Goal: Information Seeking & Learning: Learn about a topic

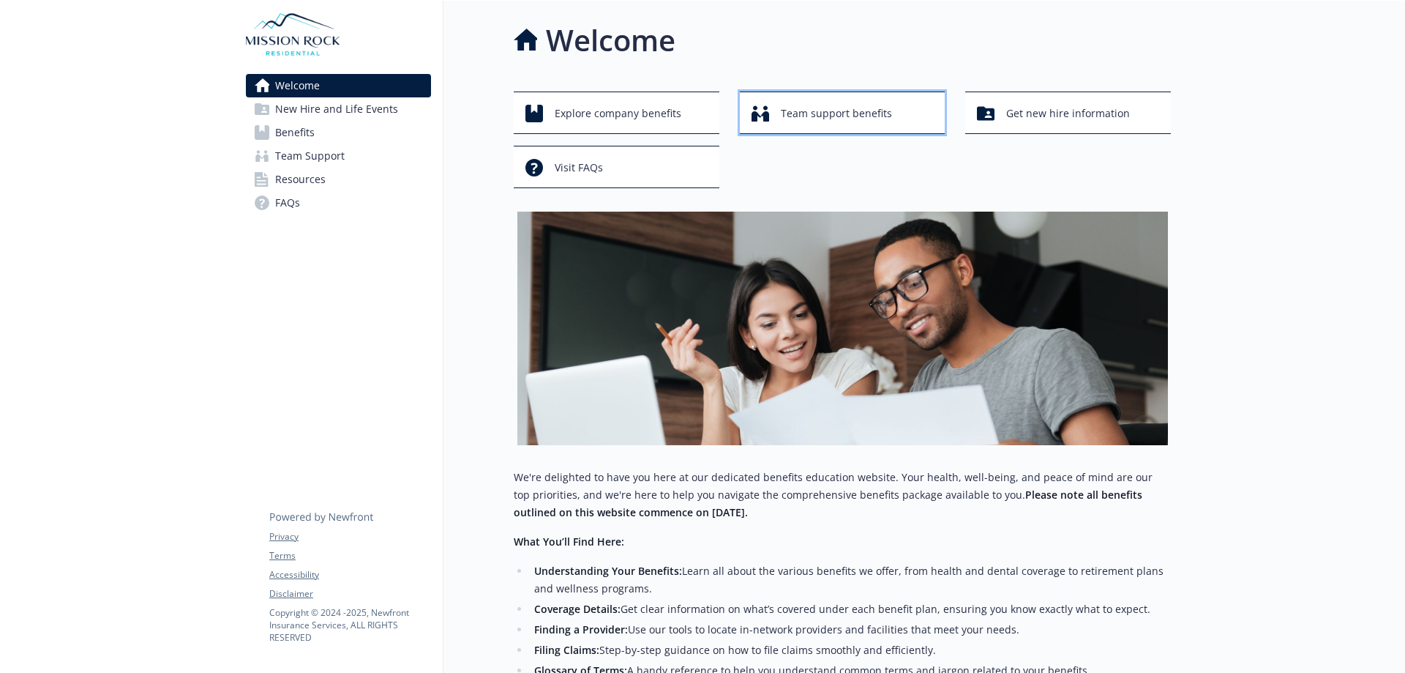
click at [804, 116] on span "Team support benefits" at bounding box center [836, 114] width 111 height 28
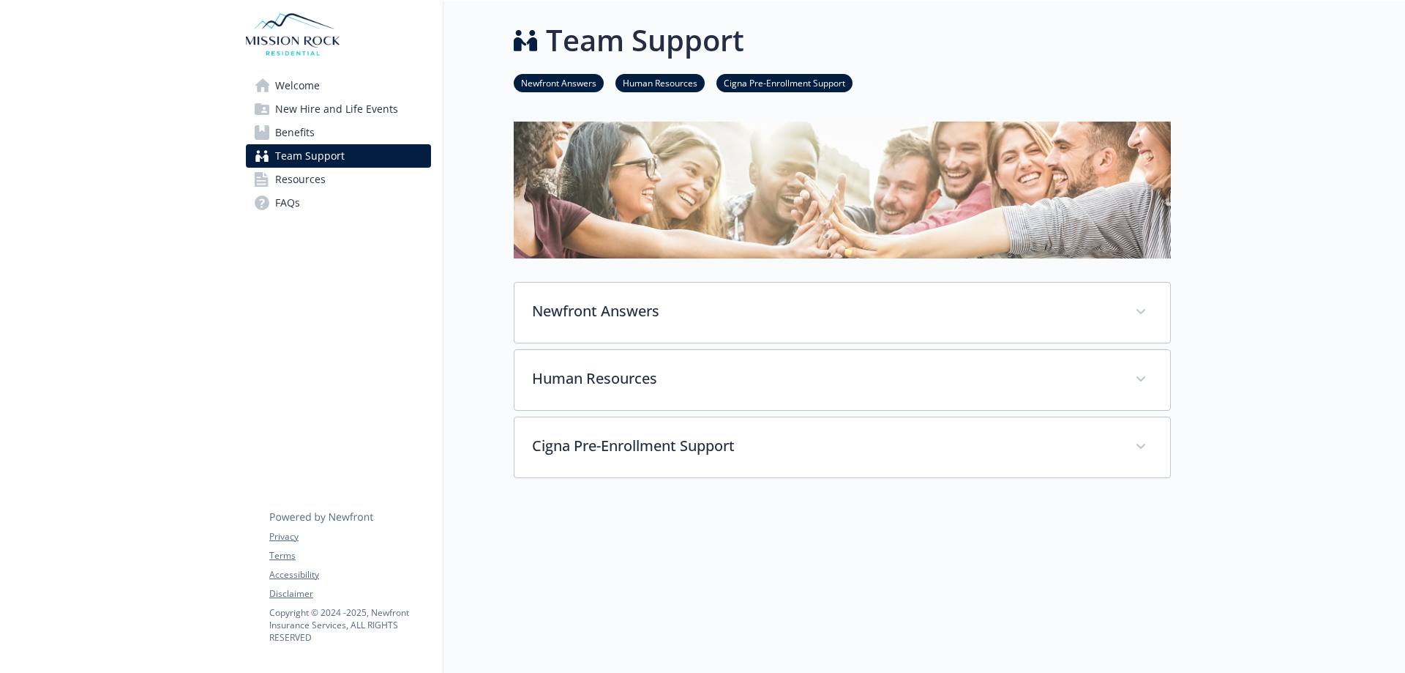
click at [285, 130] on span "Benefits" at bounding box center [295, 132] width 40 height 23
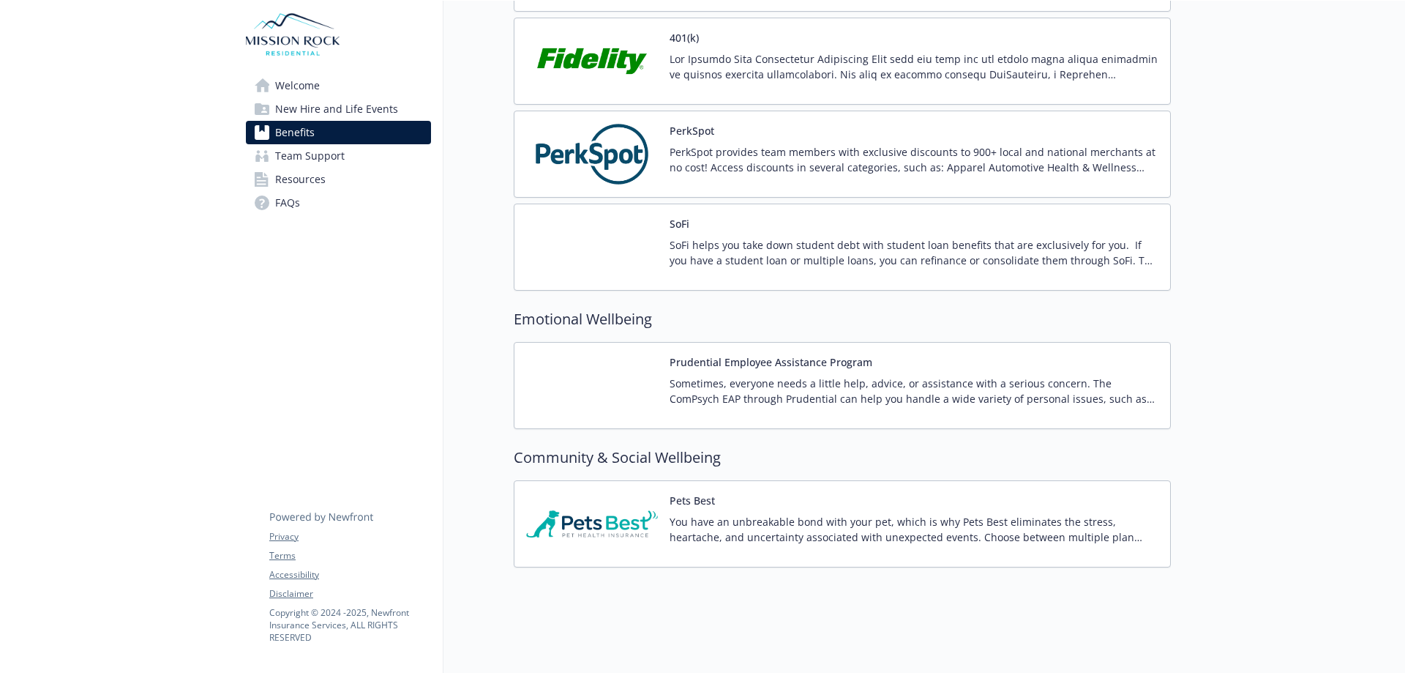
scroll to position [2750, 0]
click at [746, 380] on p "Sometimes, everyone needs a little help, advice, or assistance with a serious c…" at bounding box center [914, 390] width 489 height 31
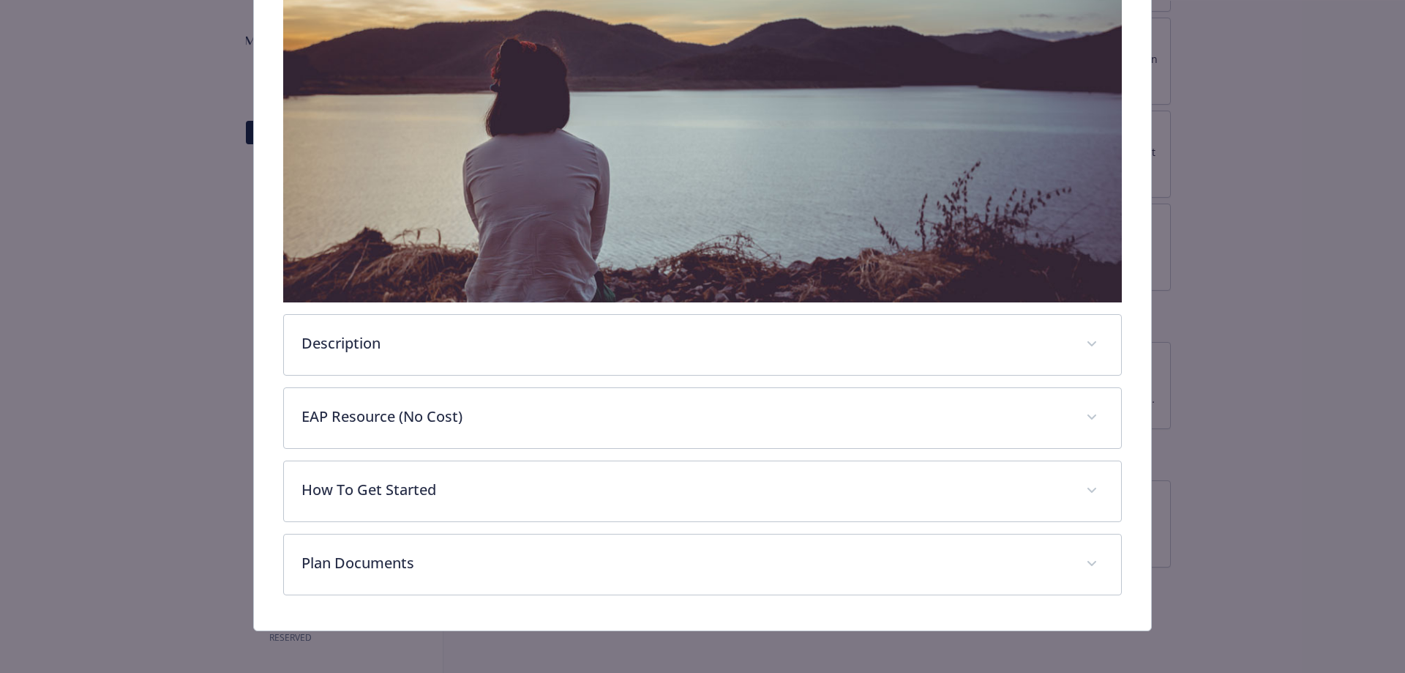
scroll to position [310, 0]
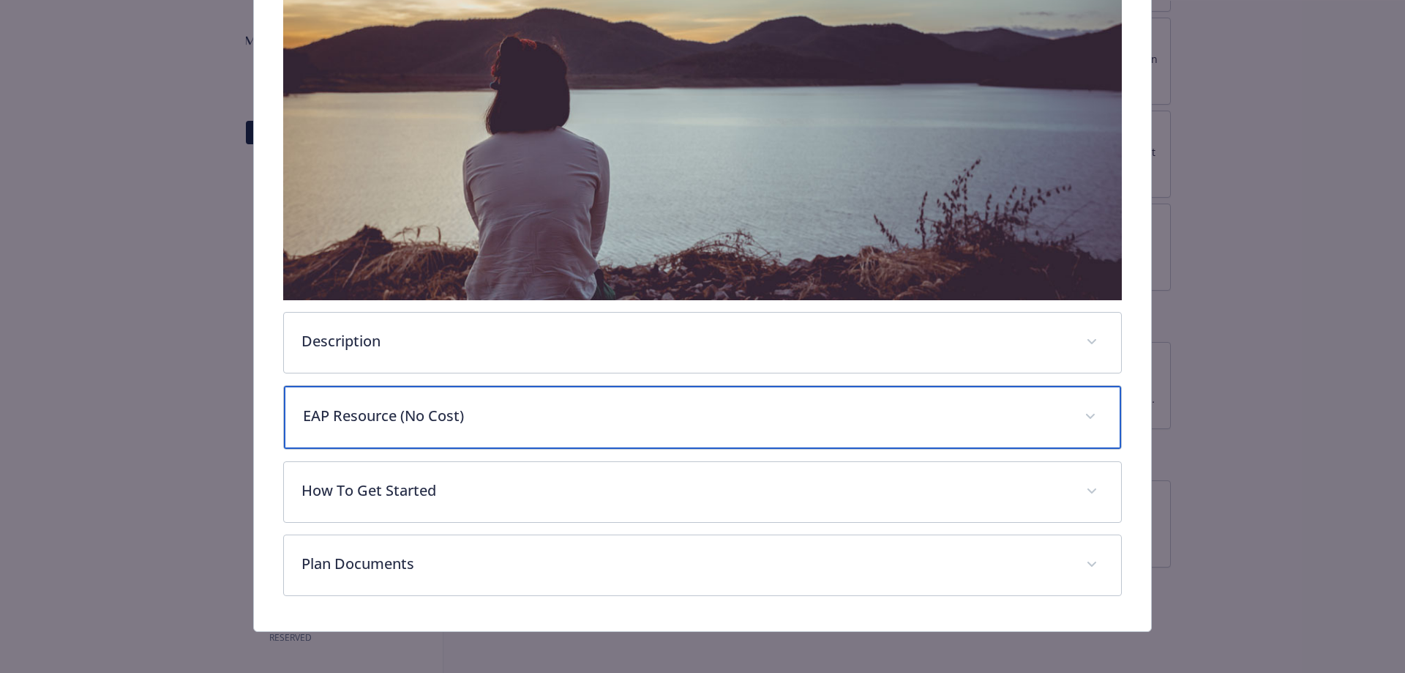
click at [1080, 415] on span "details for plan Emotional Wellbeing - Prudential Employee Assistance Program -…" at bounding box center [1090, 416] width 23 height 23
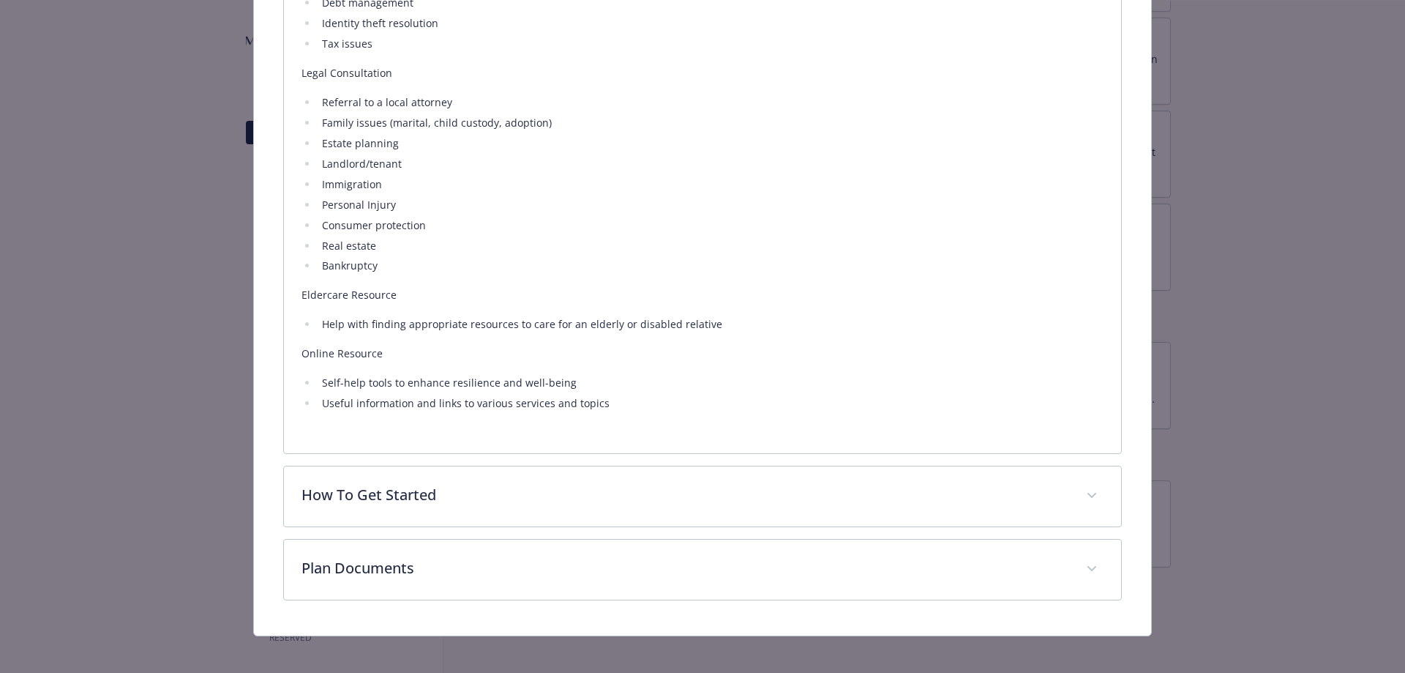
scroll to position [1234, 0]
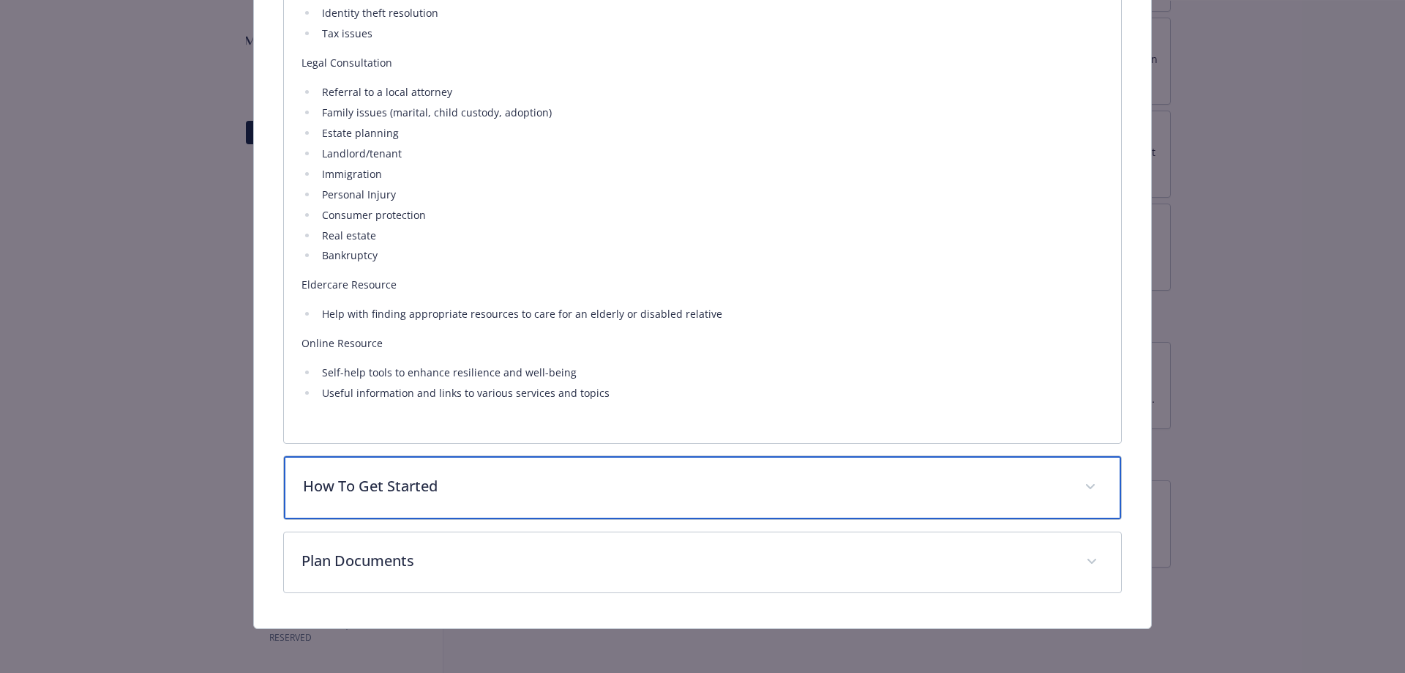
click at [1079, 480] on span "details for plan Emotional Wellbeing - Prudential Employee Assistance Program -…" at bounding box center [1090, 486] width 23 height 23
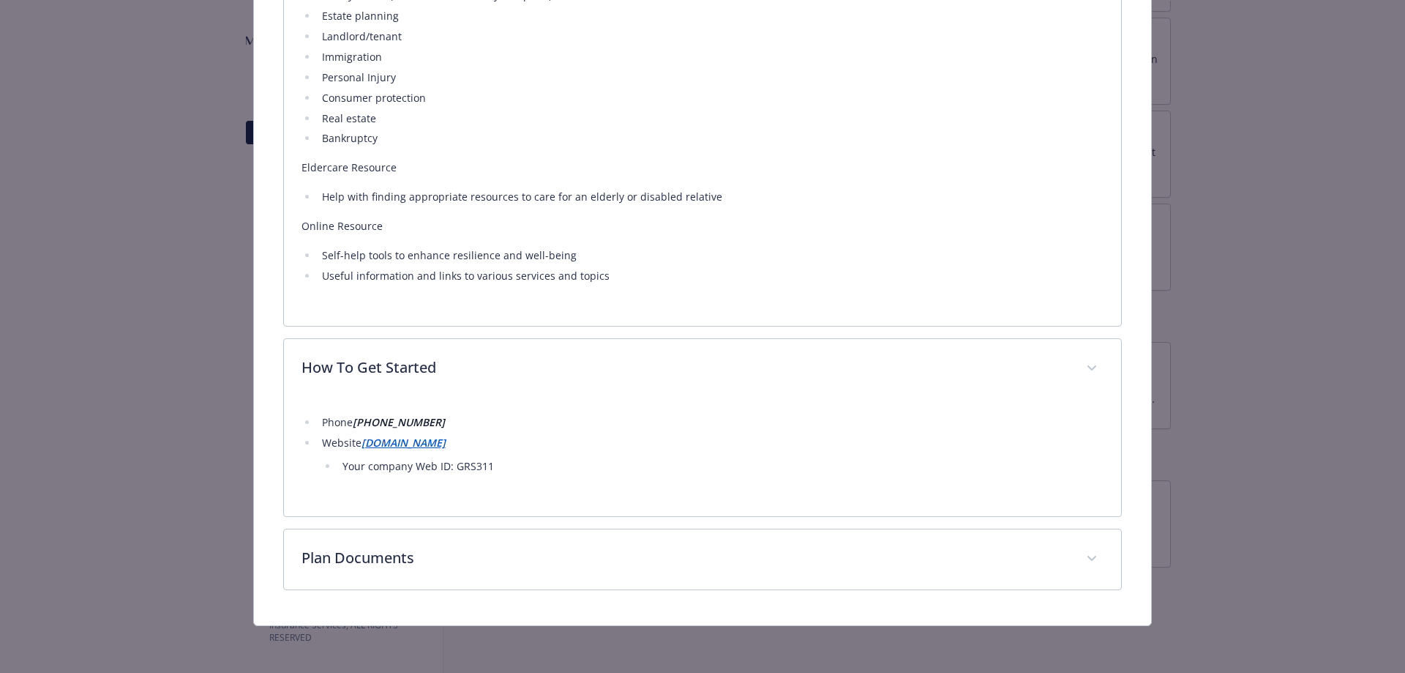
scroll to position [1348, 0]
